Goal: Task Accomplishment & Management: Manage account settings

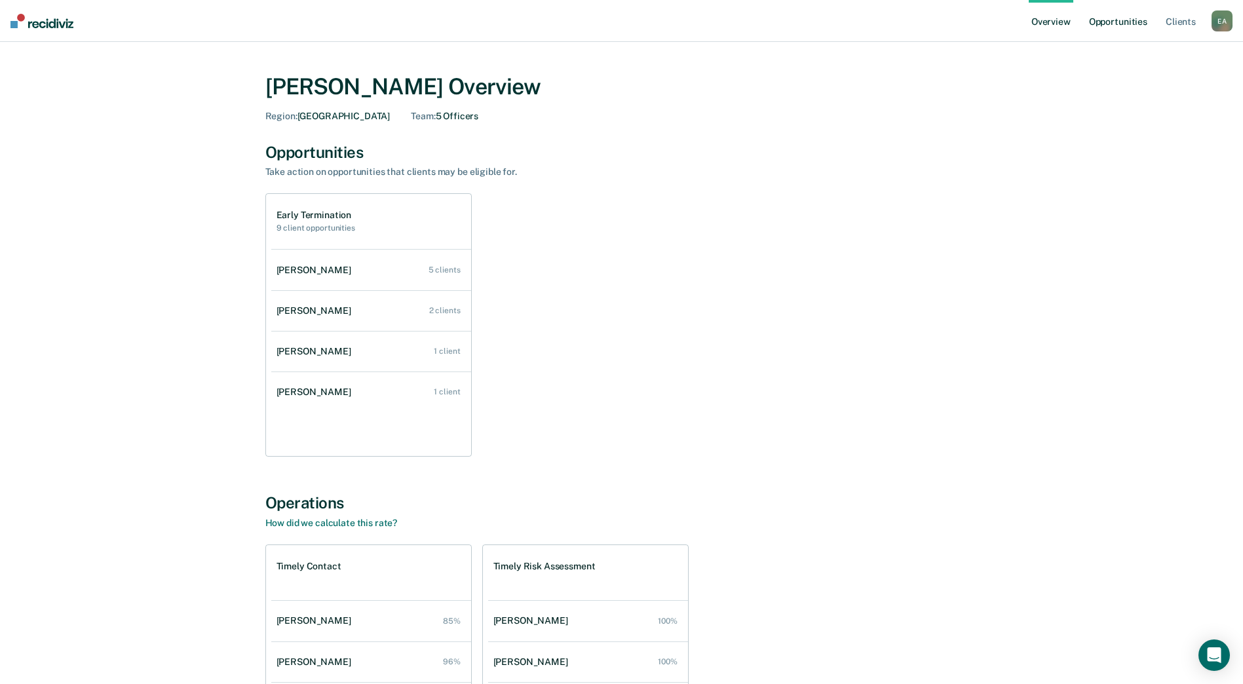
click at [1106, 22] on link "Opportunities" at bounding box center [1118, 21] width 64 height 42
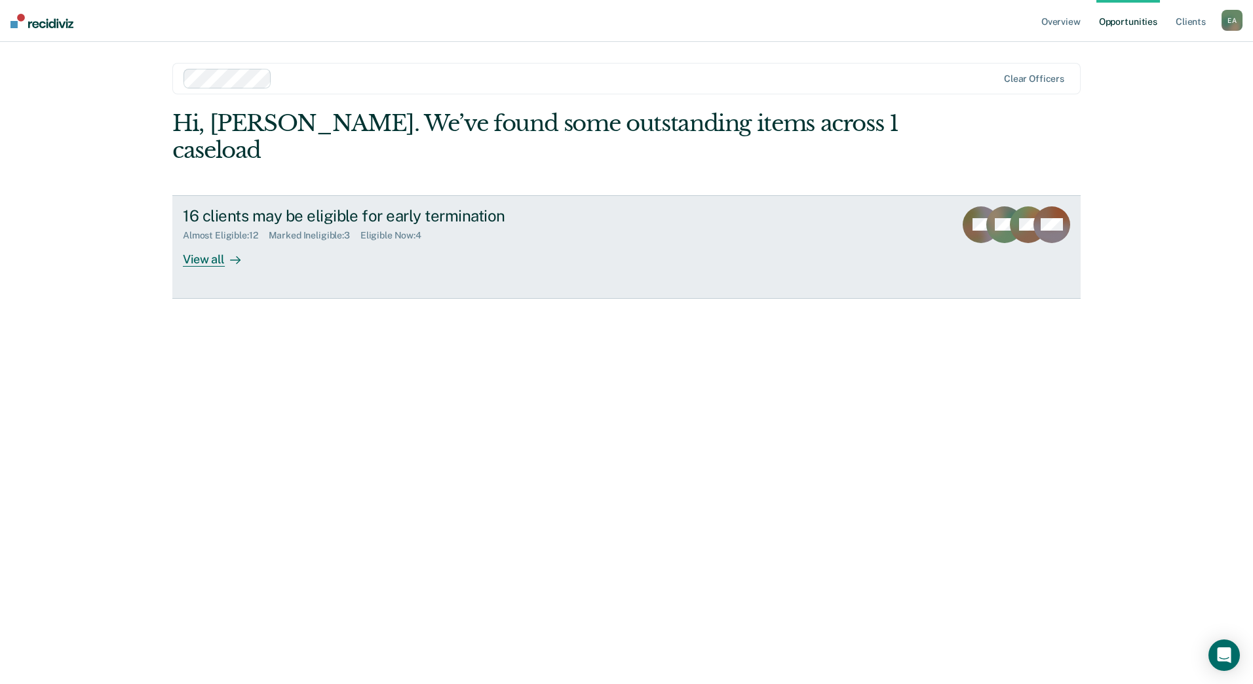
click at [204, 241] on div "View all" at bounding box center [219, 254] width 73 height 26
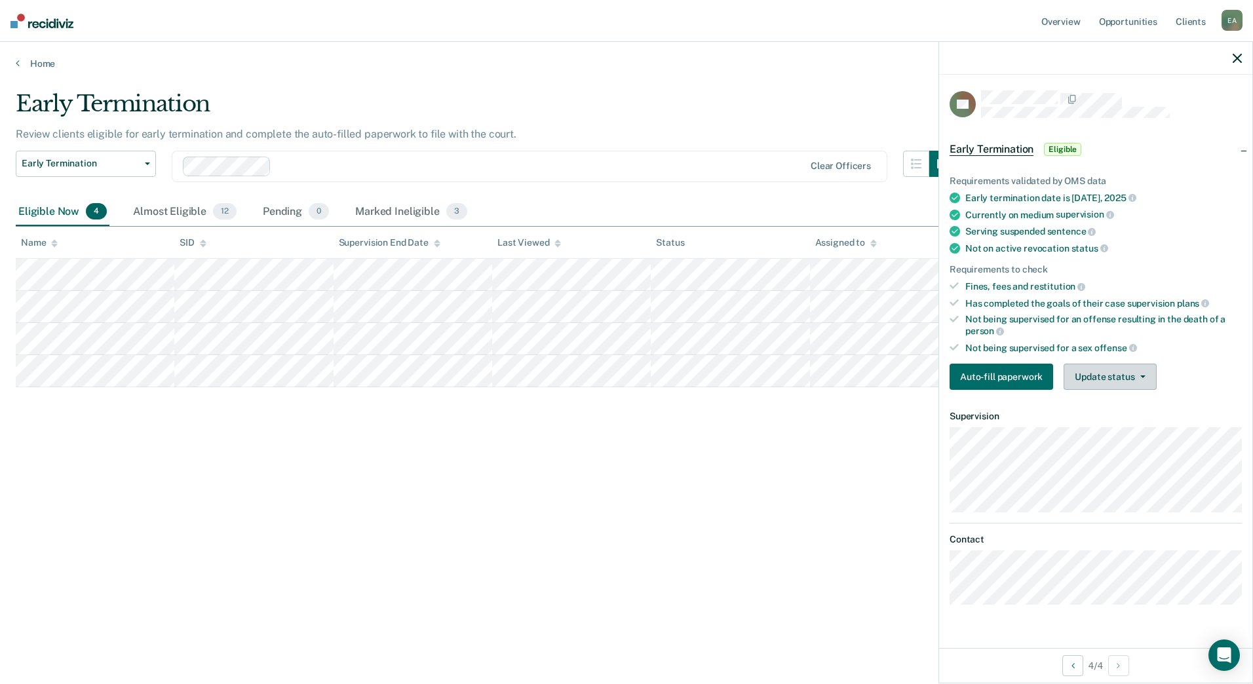
click at [1093, 371] on button "Update status" at bounding box center [1109, 377] width 92 height 26
click at [1103, 434] on button "Mark Ineligible" at bounding box center [1126, 429] width 126 height 21
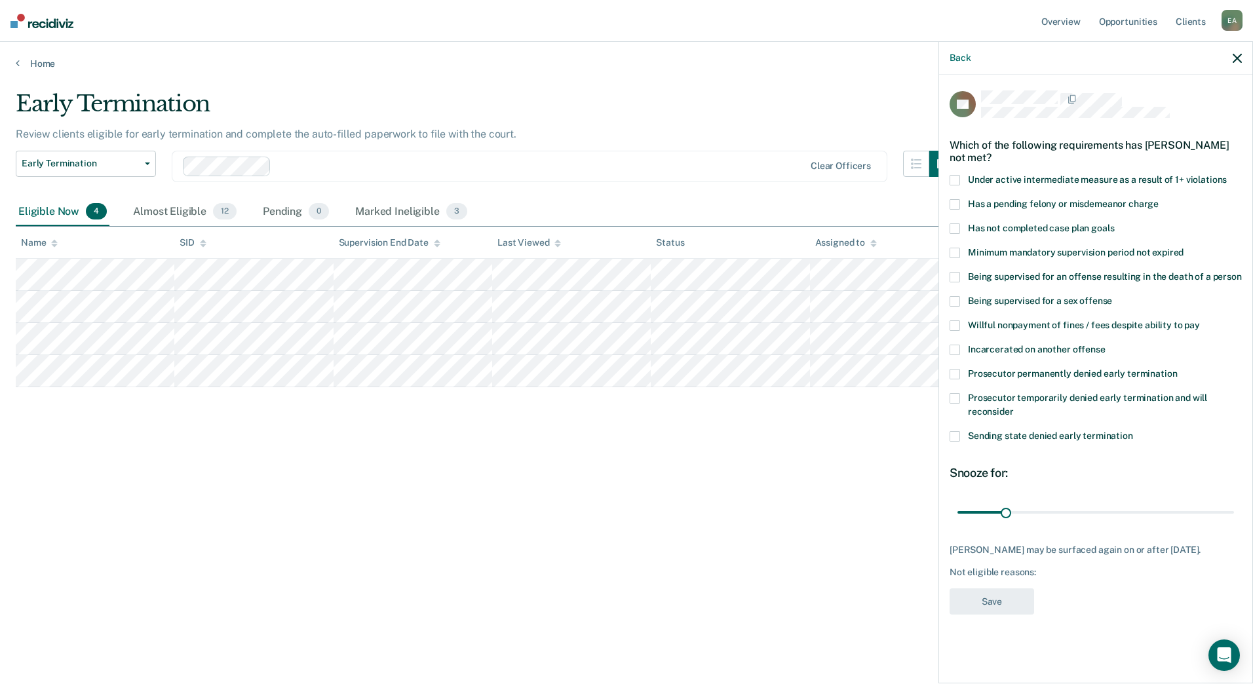
click at [956, 373] on span at bounding box center [954, 374] width 10 height 10
click at [986, 613] on button "Save" at bounding box center [991, 601] width 85 height 27
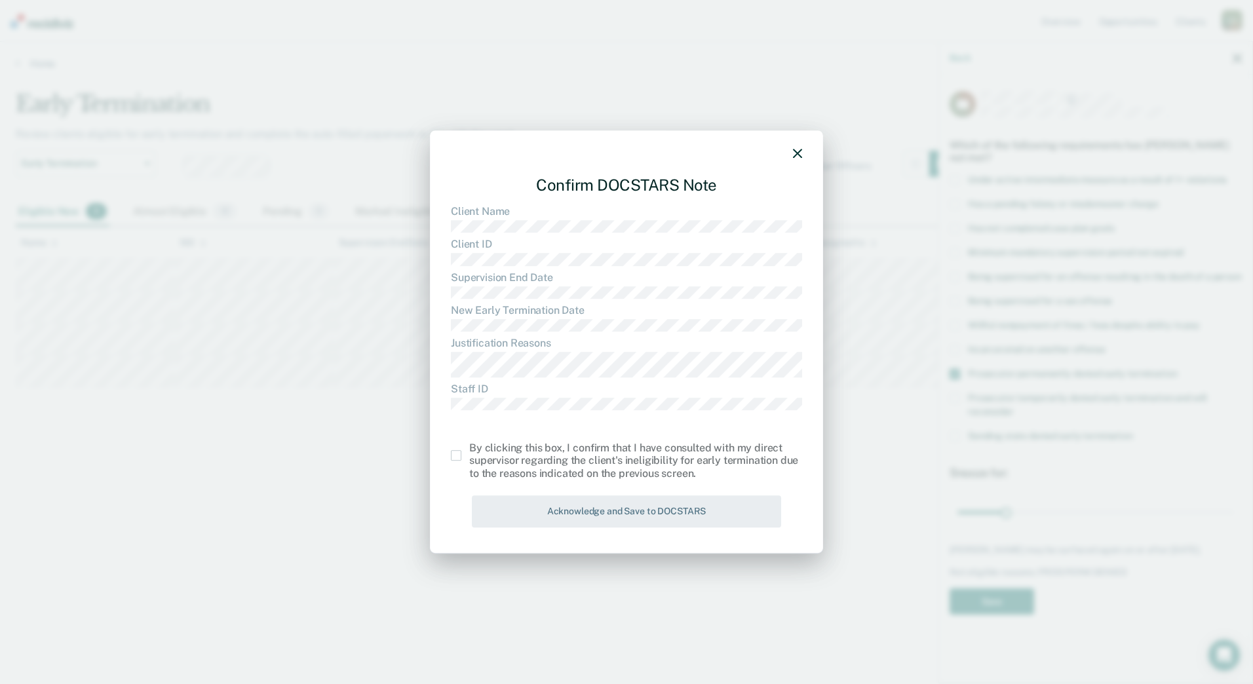
click at [453, 457] on span at bounding box center [456, 455] width 10 height 10
click at [469, 450] on input "checkbox" at bounding box center [469, 450] width 0 height 0
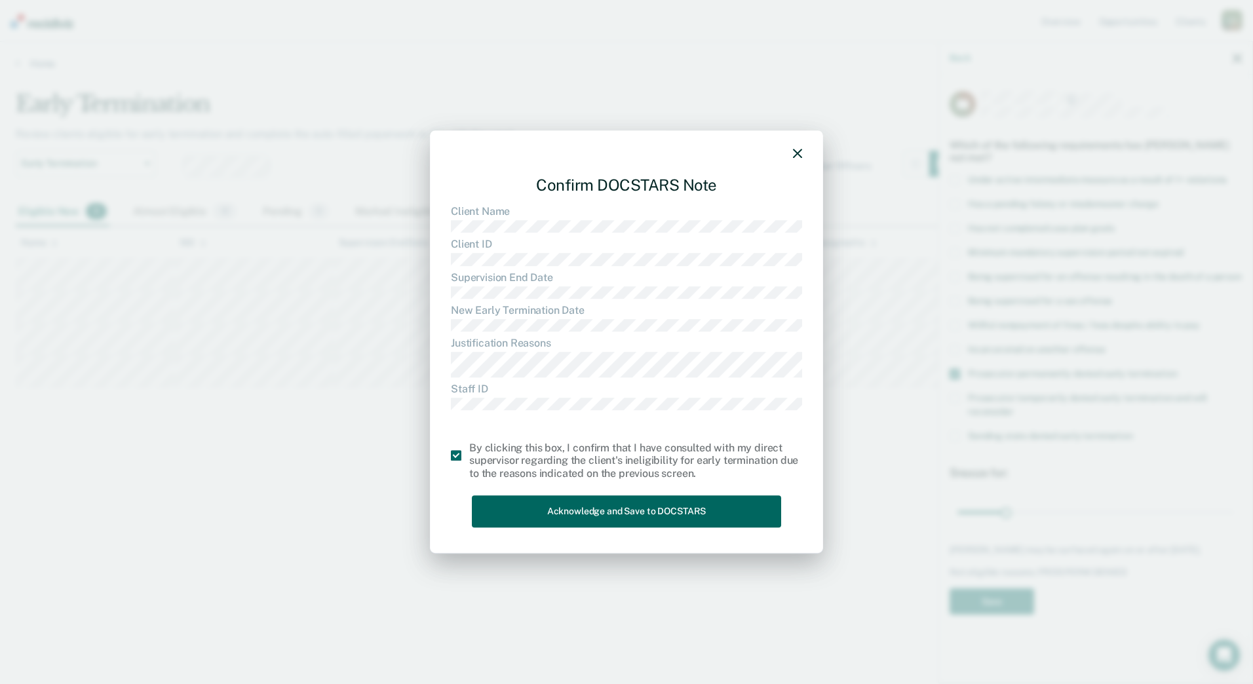
click at [495, 512] on button "Acknowledge and Save to DOCSTARS" at bounding box center [626, 511] width 309 height 32
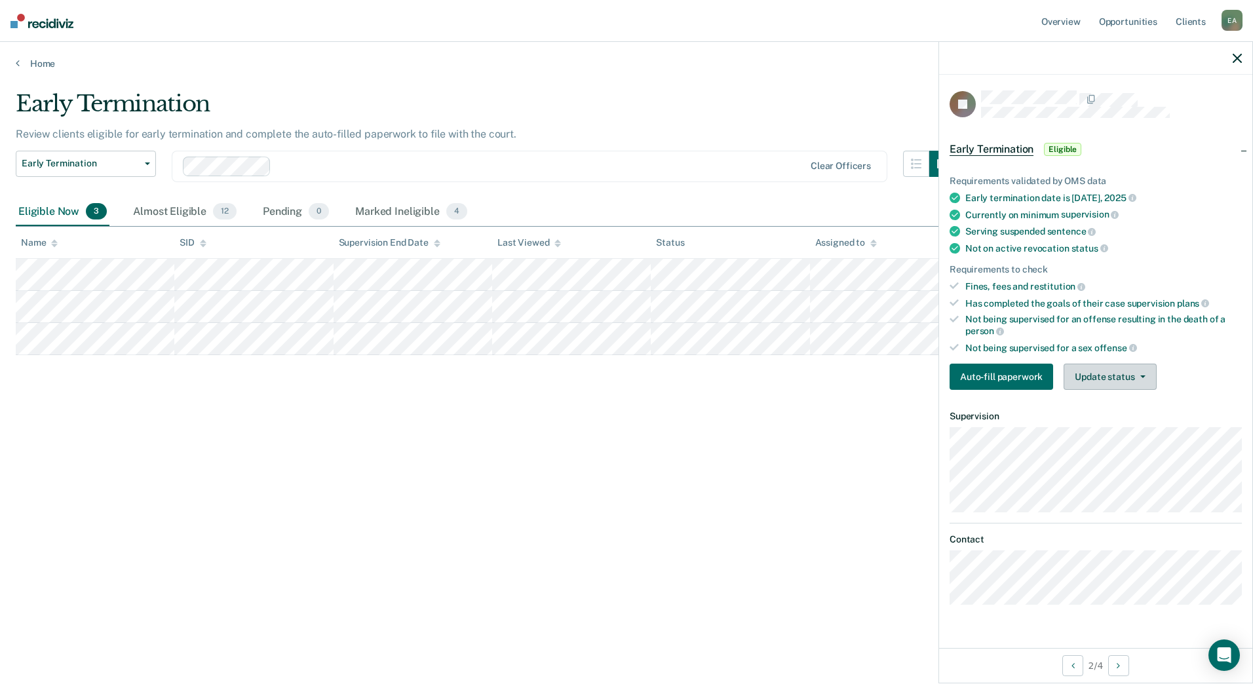
click at [1116, 371] on button "Update status" at bounding box center [1109, 377] width 92 height 26
click at [1114, 429] on button "Mark Ineligible" at bounding box center [1126, 429] width 126 height 21
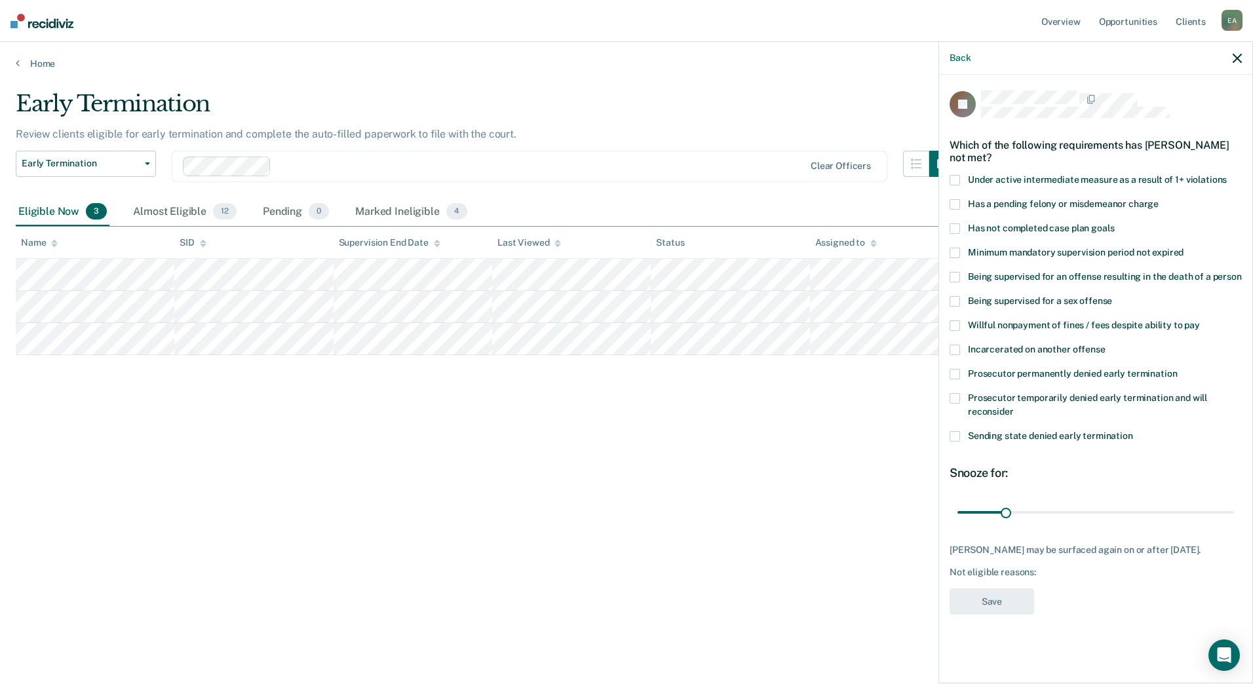
click at [957, 373] on span at bounding box center [954, 374] width 10 height 10
click at [992, 611] on button "Save" at bounding box center [991, 601] width 85 height 27
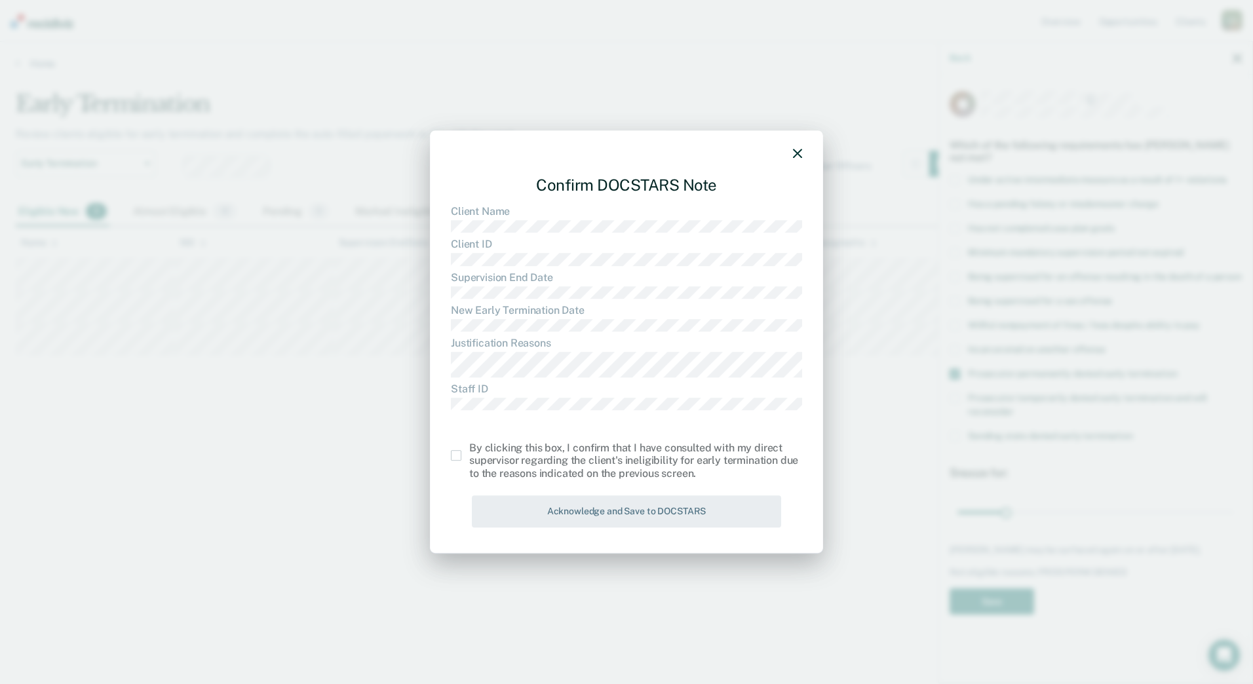
click at [459, 452] on span at bounding box center [456, 455] width 10 height 10
click at [469, 450] on input "checkbox" at bounding box center [469, 450] width 0 height 0
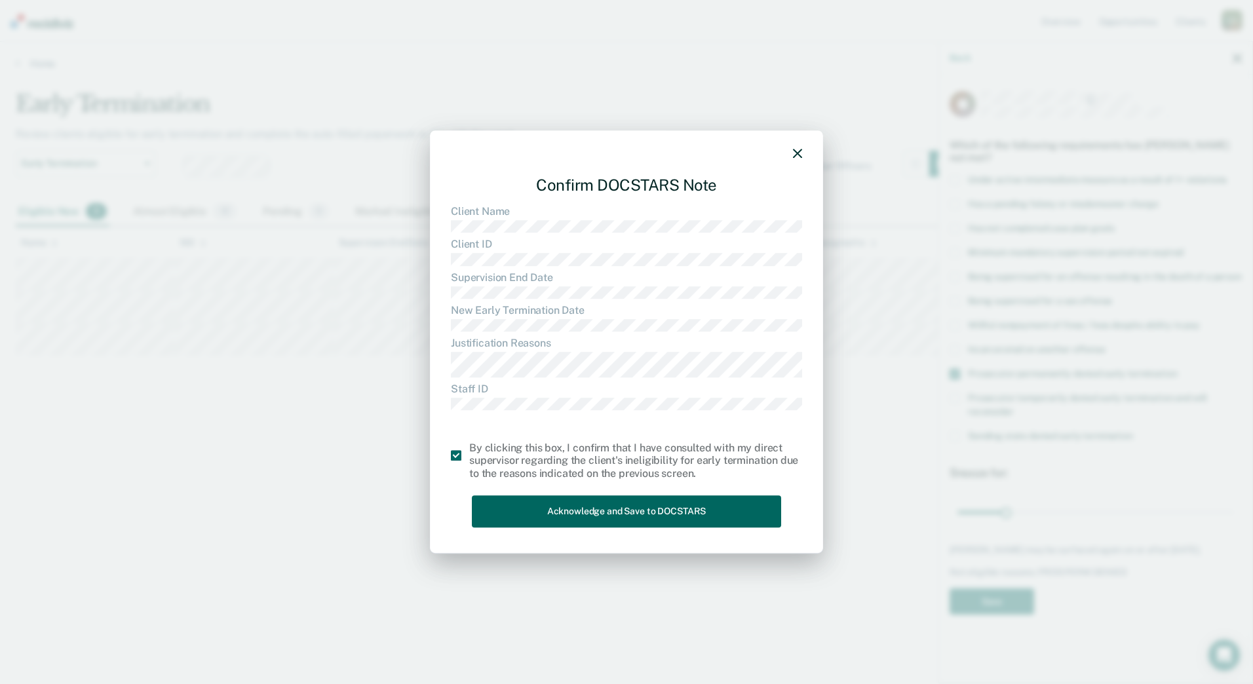
click at [500, 511] on button "Acknowledge and Save to DOCSTARS" at bounding box center [626, 511] width 309 height 32
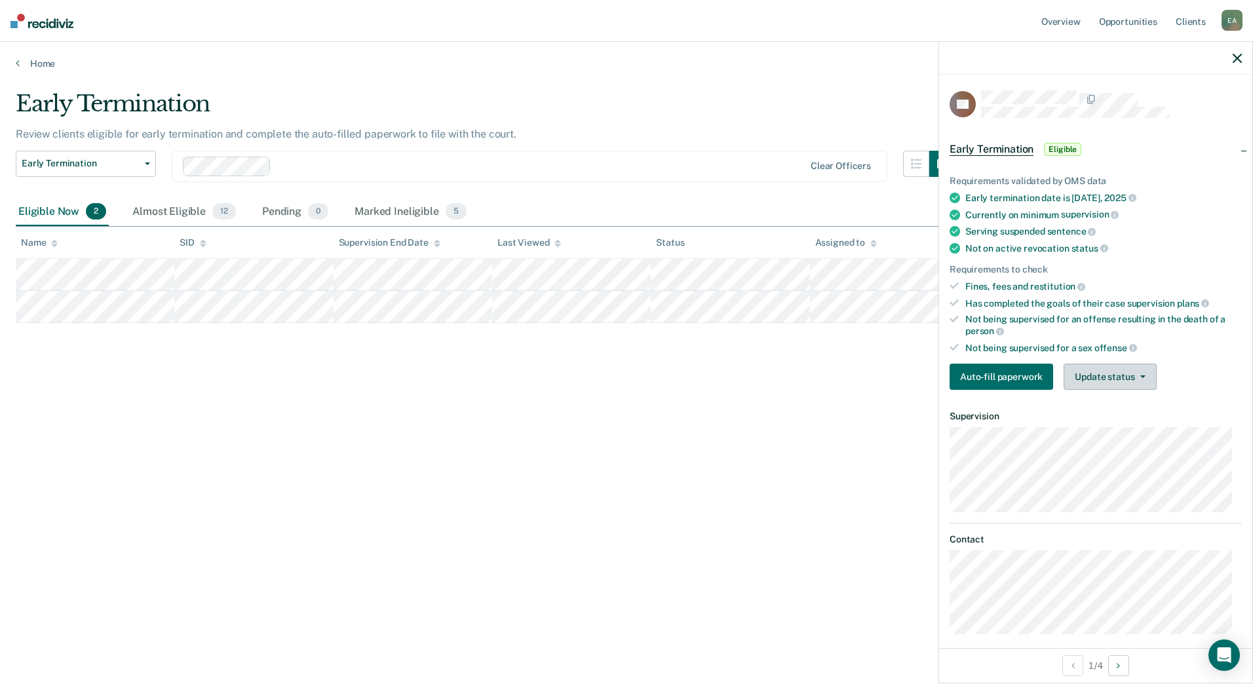
click at [1138, 381] on button "Update status" at bounding box center [1109, 377] width 92 height 26
click at [1116, 432] on button "Mark Ineligible" at bounding box center [1126, 429] width 126 height 21
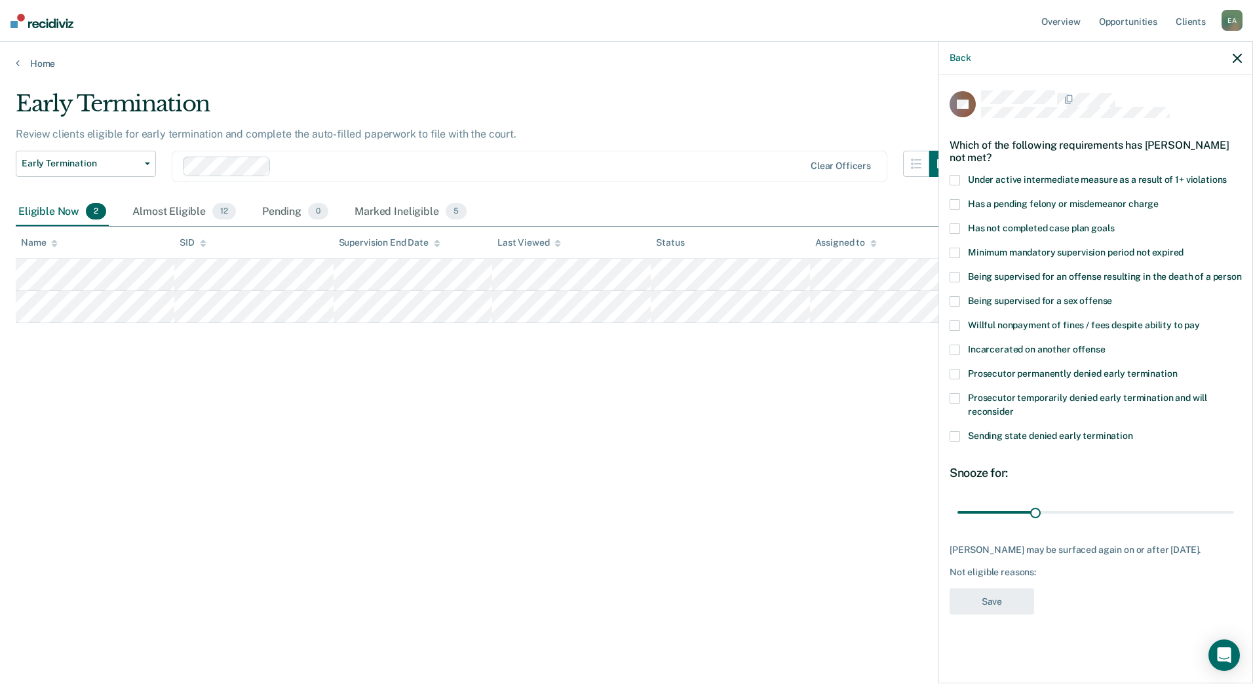
click at [956, 399] on span at bounding box center [954, 398] width 10 height 10
click at [775, 548] on div "Early Termination Review clients eligible for early termination and complete th…" at bounding box center [626, 337] width 1221 height 495
drag, startPoint x: 1036, startPoint y: 509, endPoint x: 1110, endPoint y: 512, distance: 73.4
type input "60"
click at [1110, 512] on input "range" at bounding box center [1095, 511] width 276 height 23
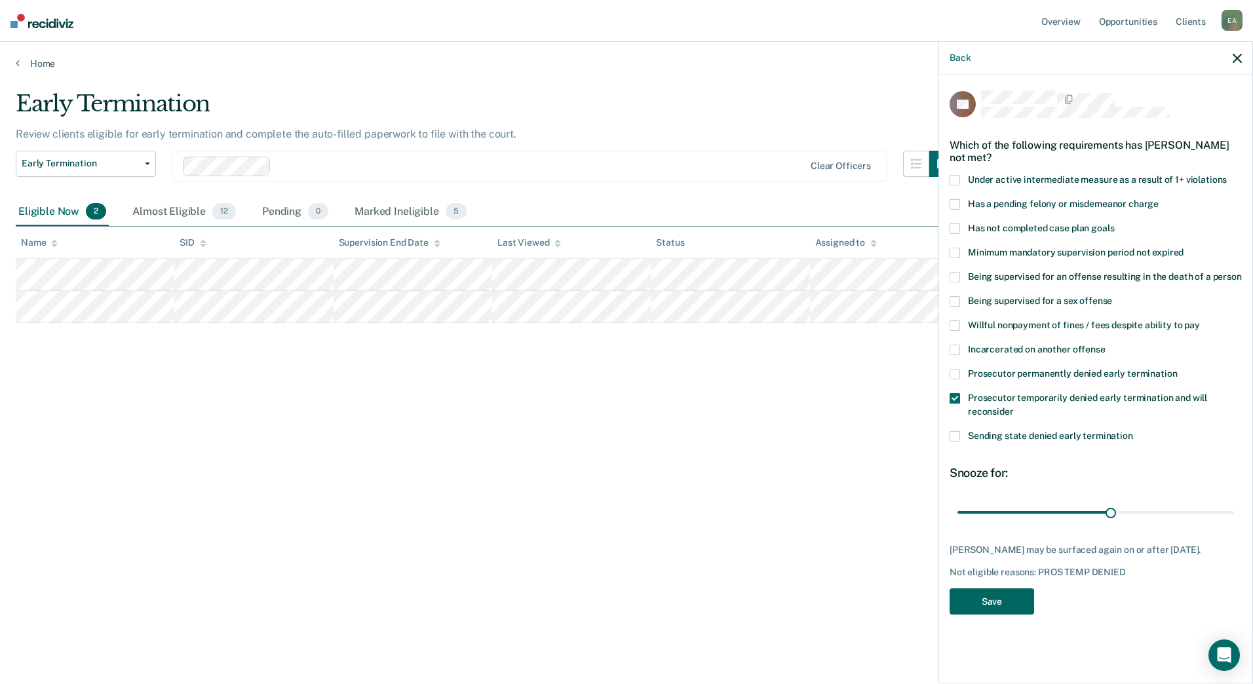
click at [1006, 594] on button "Save" at bounding box center [991, 601] width 85 height 27
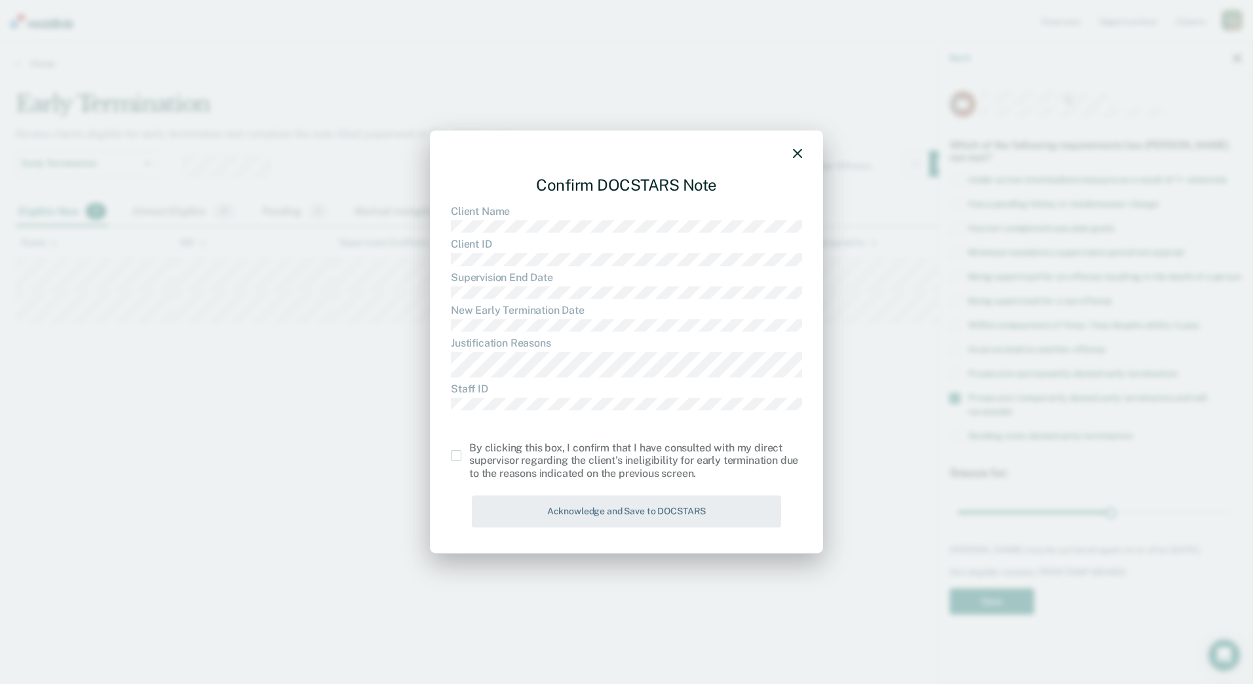
click at [455, 455] on span at bounding box center [456, 455] width 10 height 10
click at [469, 450] on input "checkbox" at bounding box center [469, 450] width 0 height 0
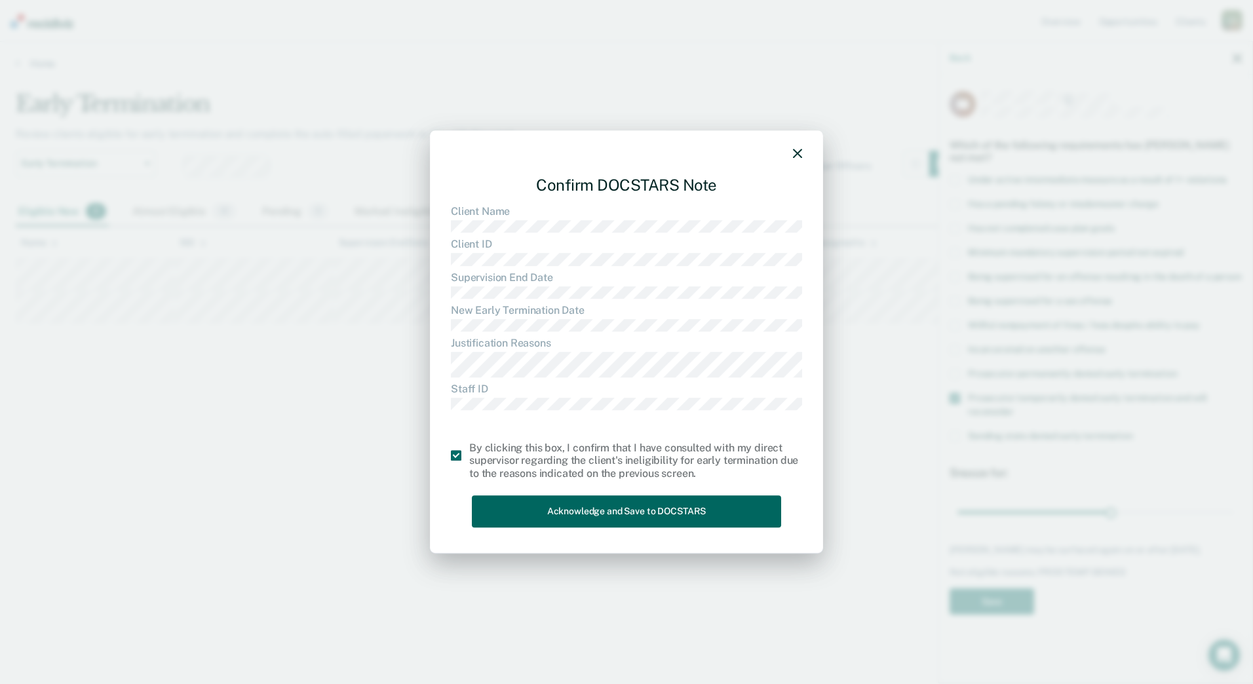
click at [536, 515] on button "Acknowledge and Save to DOCSTARS" at bounding box center [626, 511] width 309 height 32
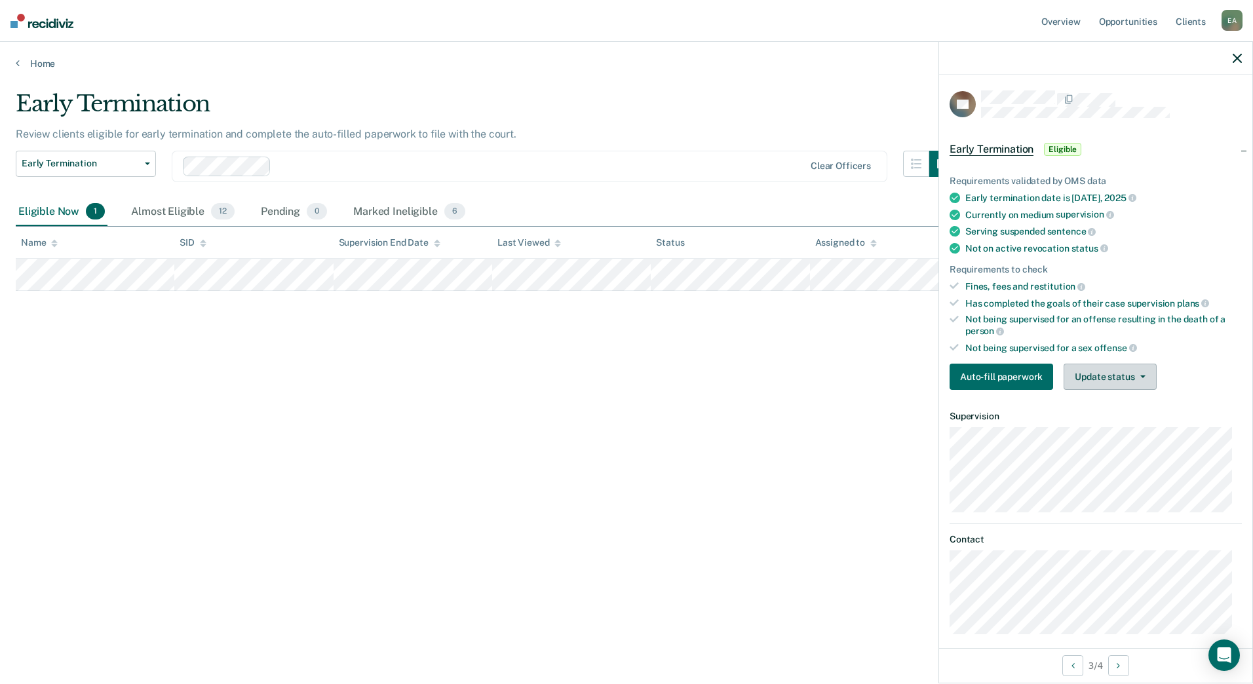
click at [1122, 368] on button "Update status" at bounding box center [1109, 377] width 92 height 26
click at [1110, 430] on button "Mark Ineligible" at bounding box center [1126, 429] width 126 height 21
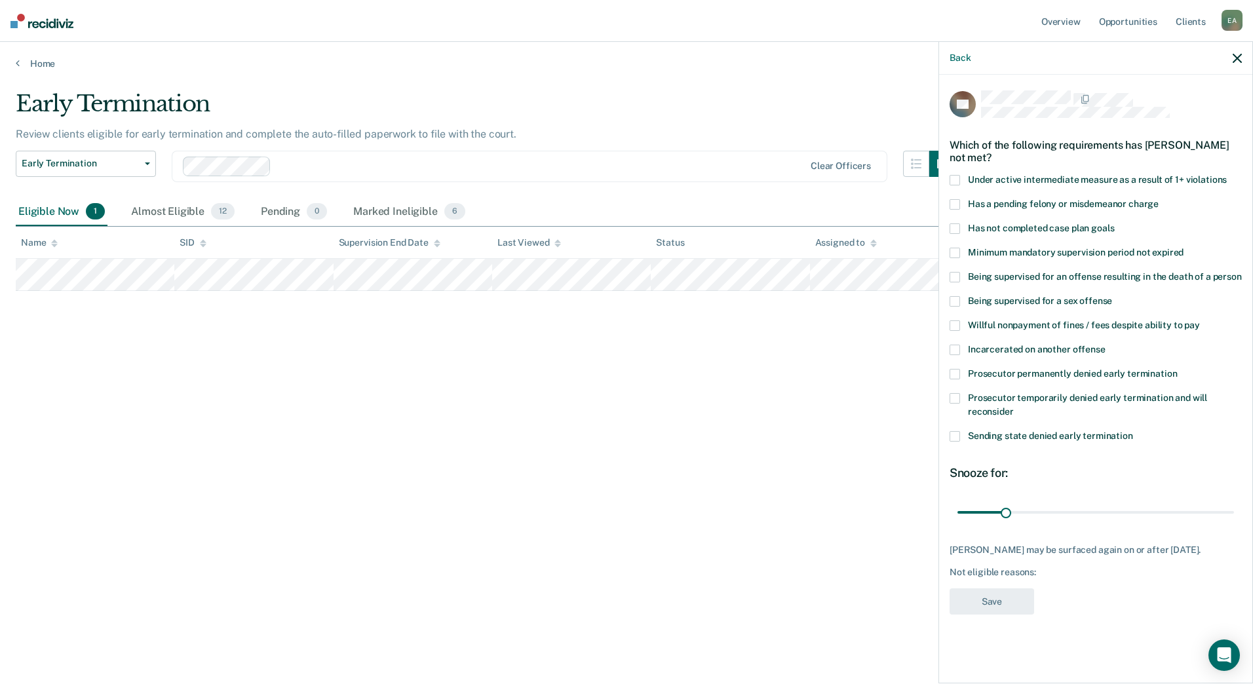
click at [955, 370] on span at bounding box center [954, 374] width 10 height 10
click at [993, 615] on button "Save" at bounding box center [991, 601] width 85 height 27
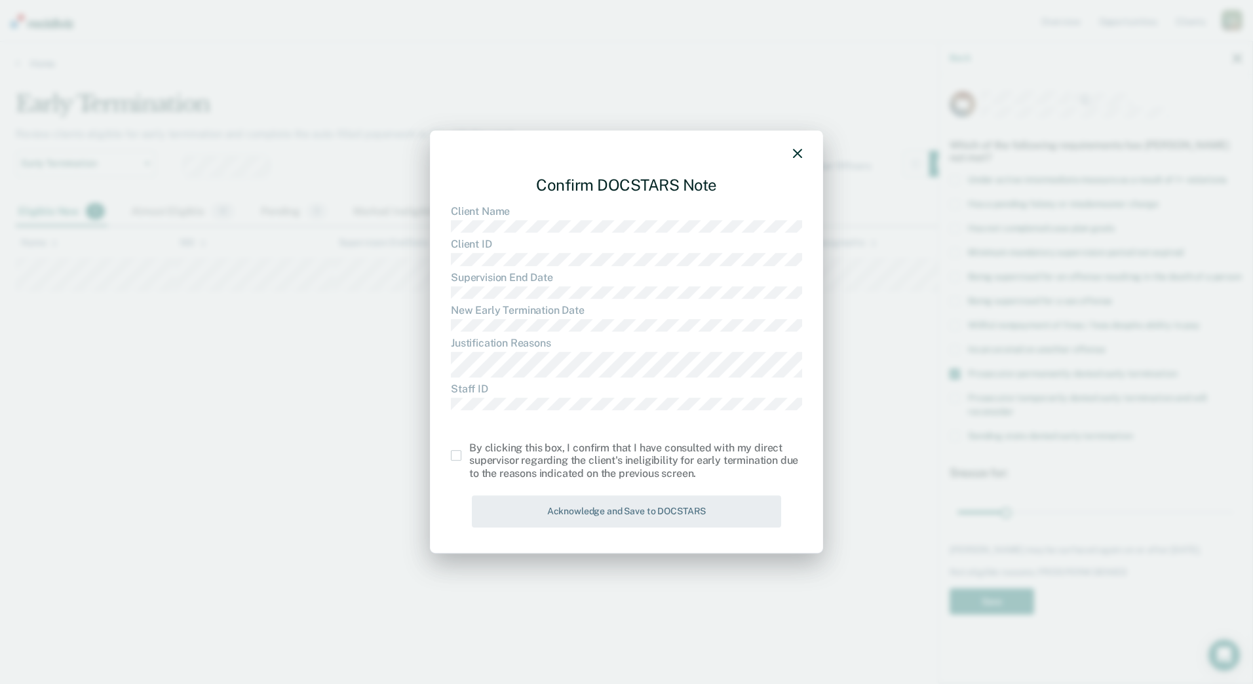
click at [454, 465] on div "By clicking this box, I confirm that I have consulted with my direct supervisor…" at bounding box center [626, 461] width 351 height 38
click at [454, 458] on span at bounding box center [456, 455] width 10 height 10
click at [469, 450] on input "checkbox" at bounding box center [469, 450] width 0 height 0
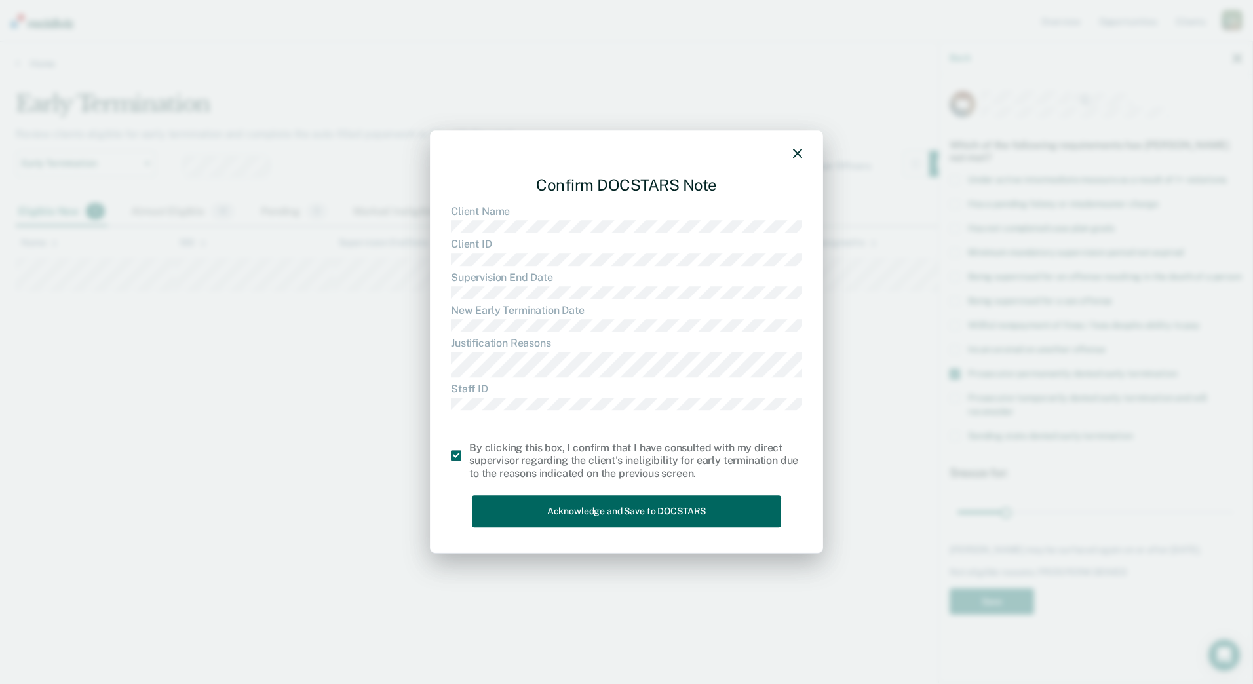
click at [542, 515] on button "Acknowledge and Save to DOCSTARS" at bounding box center [626, 511] width 309 height 32
